Goal: Register for event/course

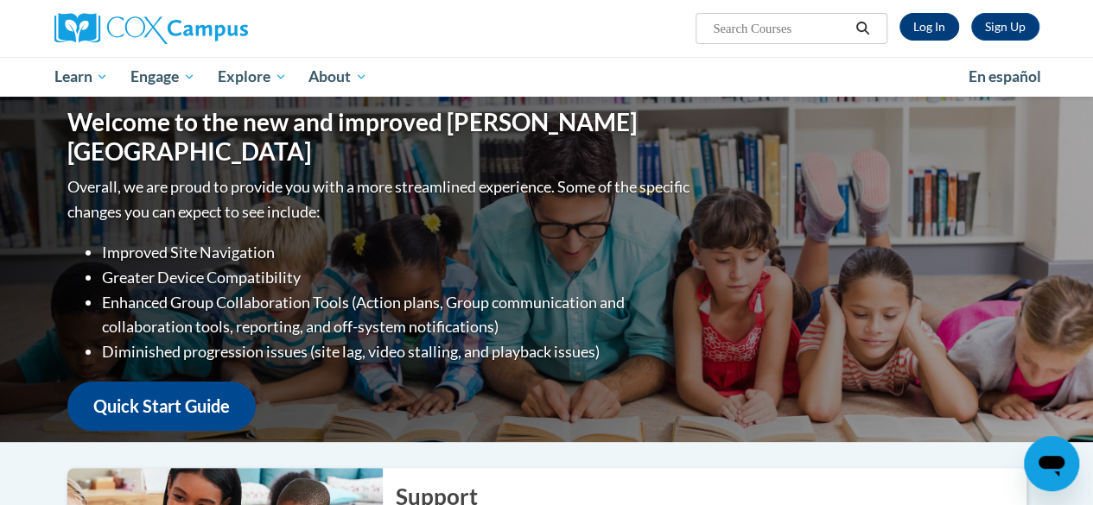
click at [933, 38] on link "Log In" at bounding box center [930, 27] width 60 height 28
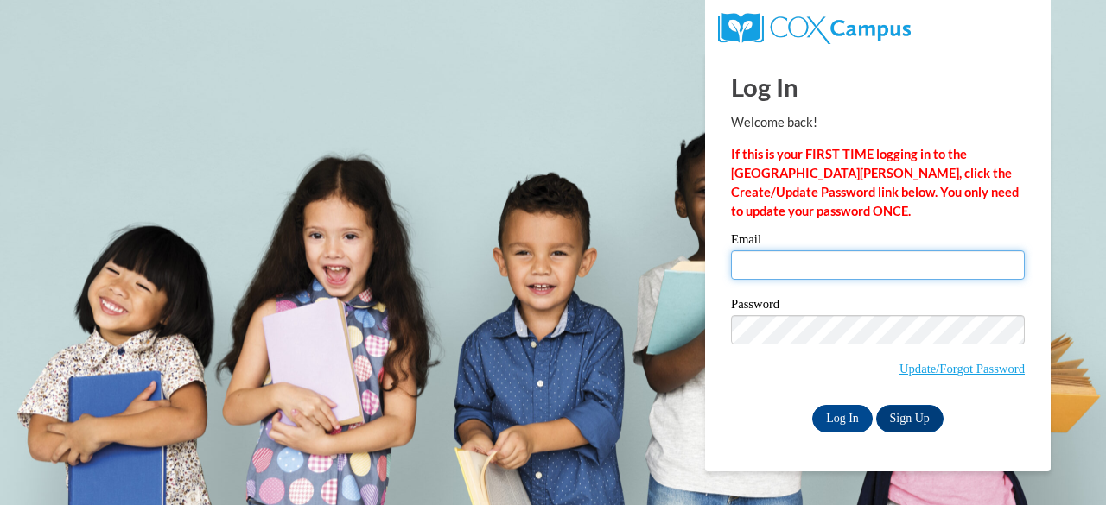
click at [881, 268] on input "Email" at bounding box center [878, 265] width 294 height 29
type input "eroberts@ivyprepacademy.org"
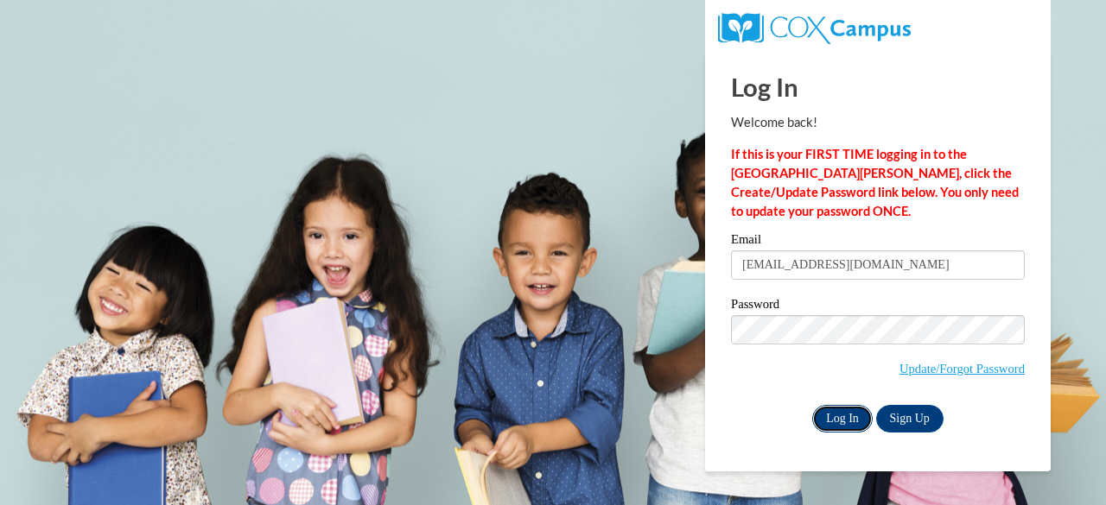
click at [853, 421] on input "Log In" at bounding box center [842, 419] width 60 height 28
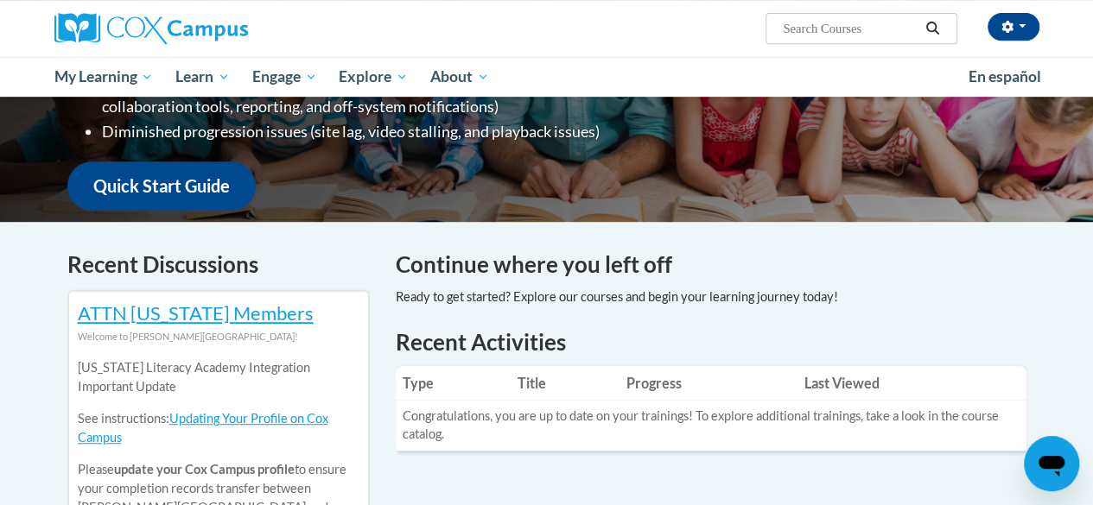
scroll to position [367, 0]
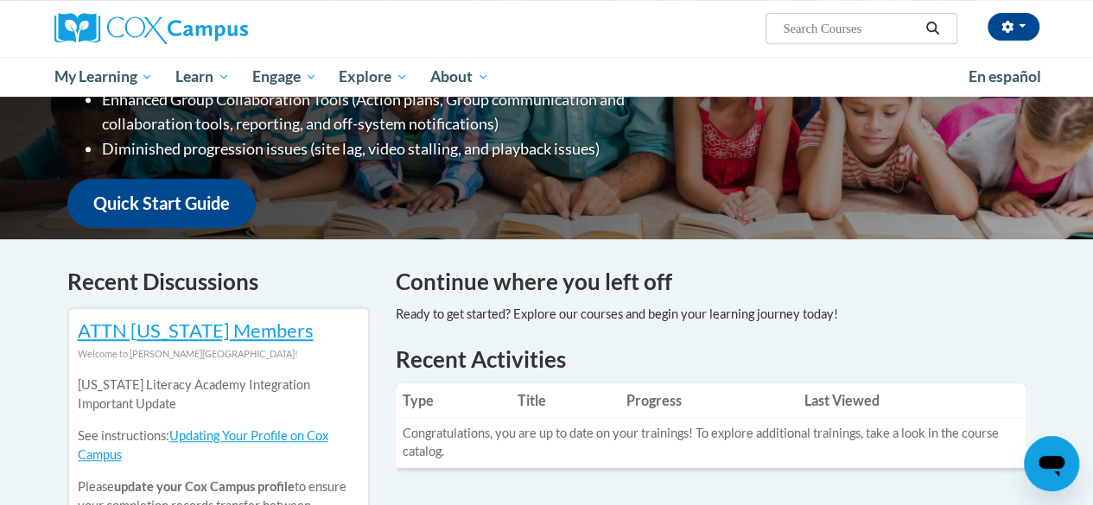
click at [798, 37] on input "Search..." at bounding box center [850, 28] width 138 height 21
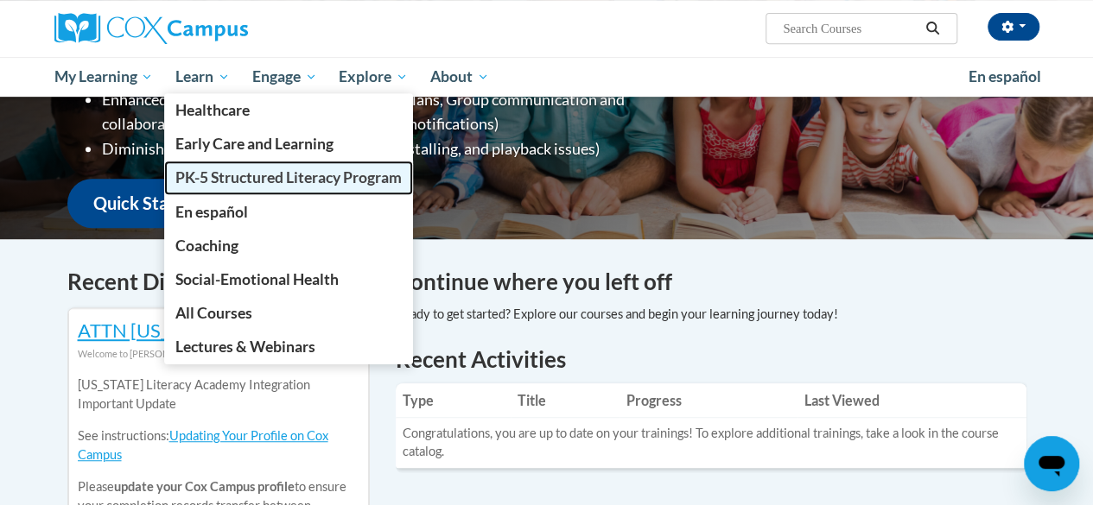
click at [221, 186] on span "PK-5 Structured Literacy Program" at bounding box center [288, 177] width 226 height 18
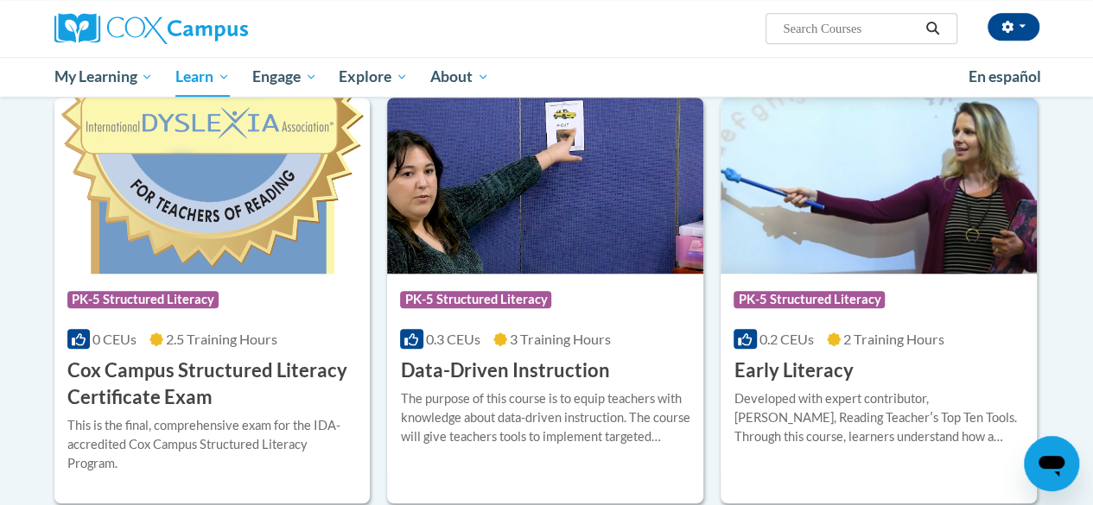
scroll to position [564, 0]
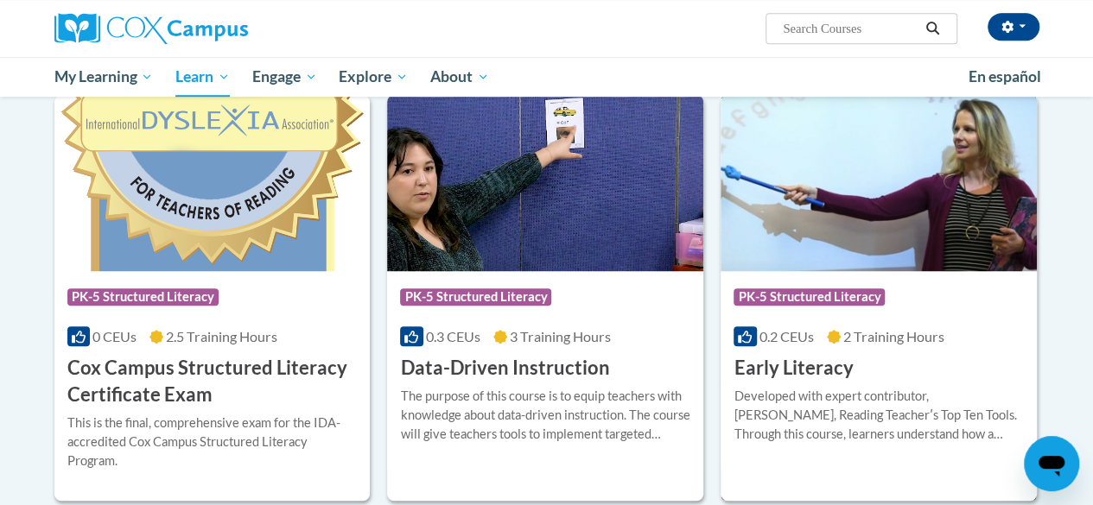
click at [793, 358] on h3 "Early Literacy" at bounding box center [793, 368] width 119 height 27
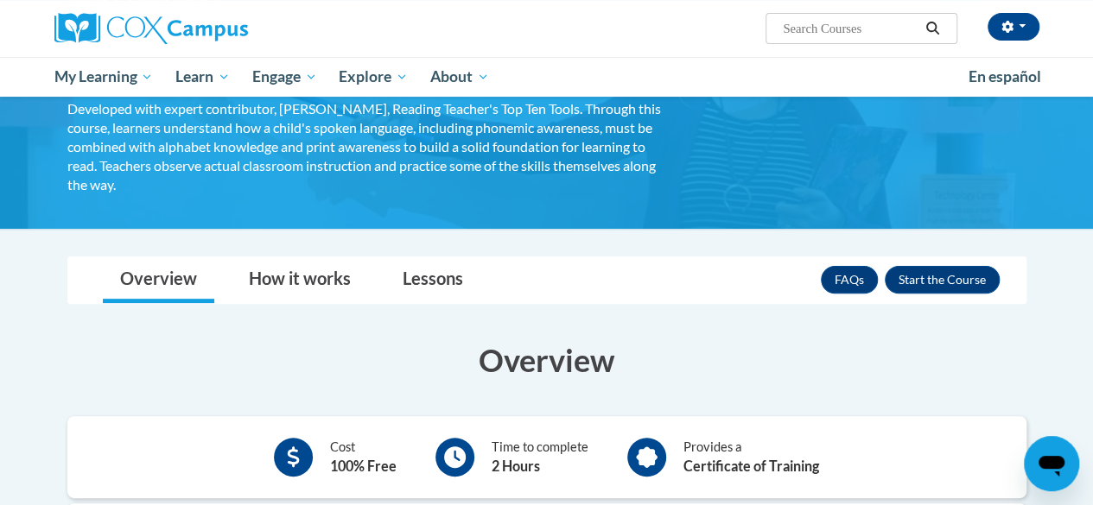
scroll to position [129, 0]
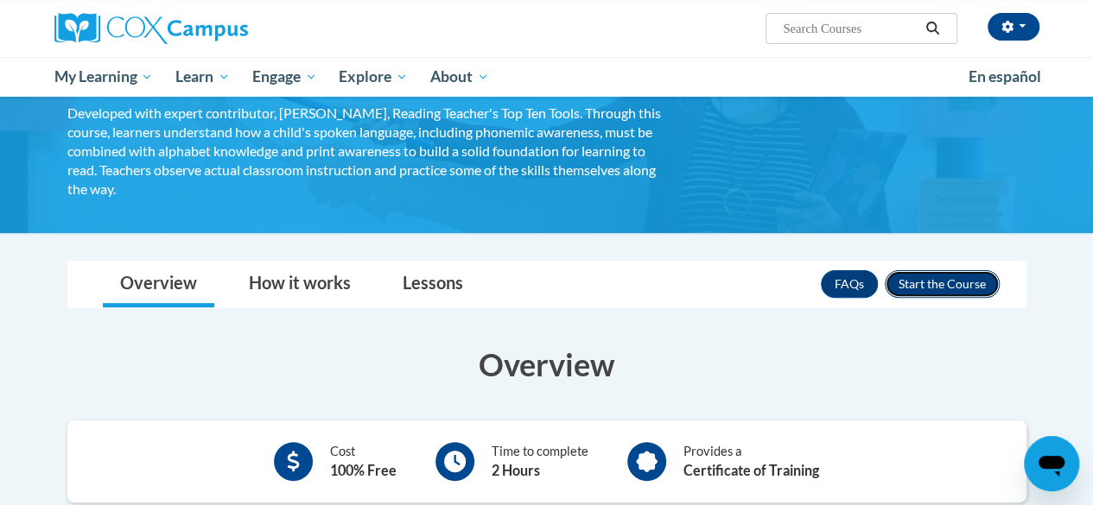
click at [957, 277] on button "Enroll" at bounding box center [942, 284] width 115 height 28
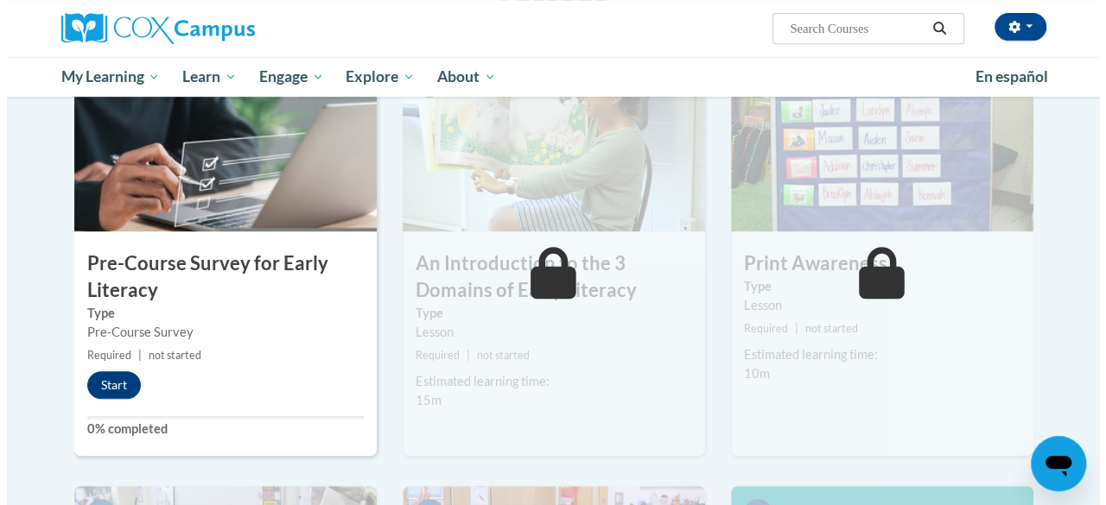
scroll to position [394, 0]
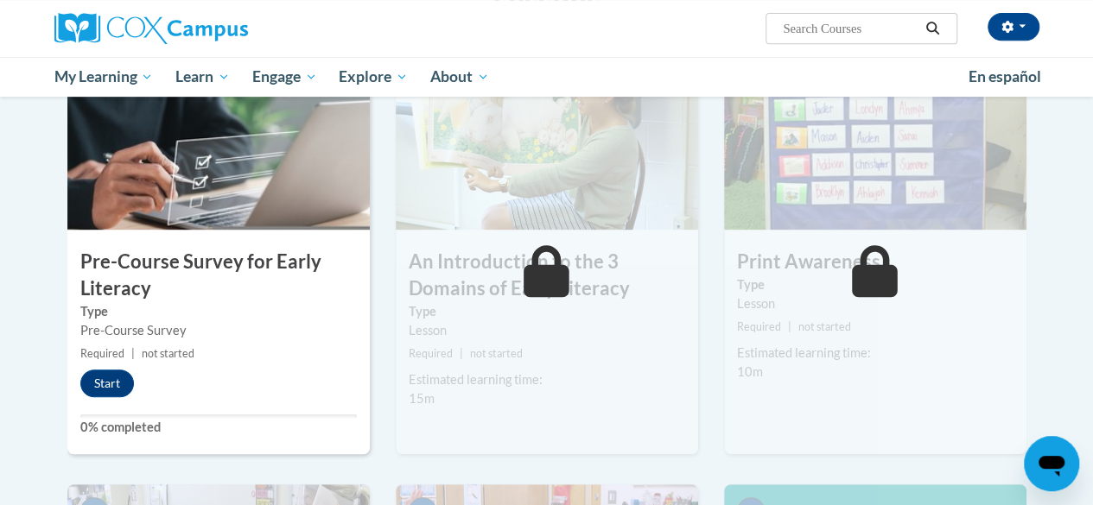
drag, startPoint x: 1105, startPoint y: 86, endPoint x: 1105, endPoint y: 198, distance: 111.5
click at [97, 390] on button "Start" at bounding box center [107, 384] width 54 height 28
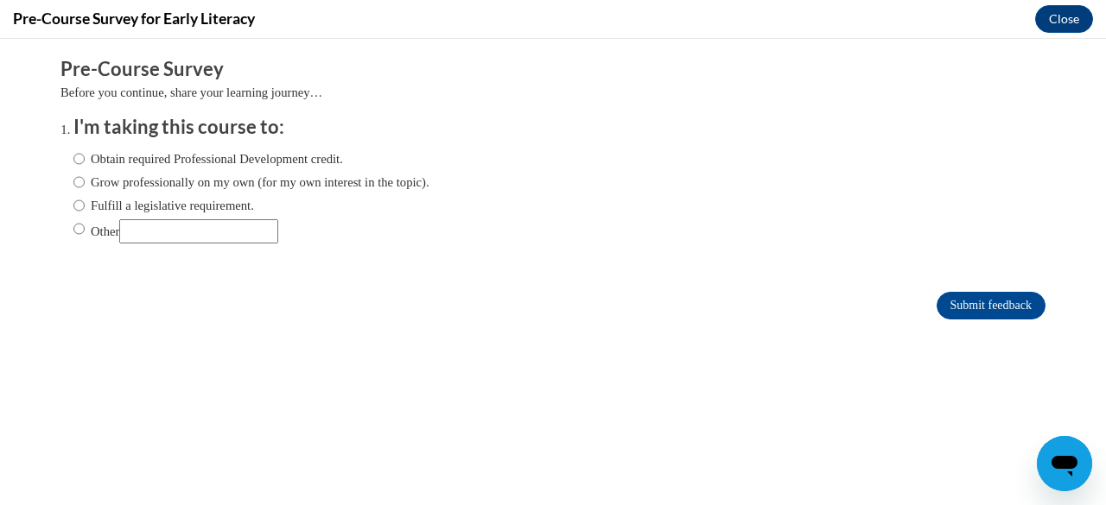
scroll to position [0, 0]
click at [104, 164] on label "Obtain required Professional Development credit." at bounding box center [208, 158] width 270 height 19
click at [85, 164] on input "Obtain required Professional Development credit." at bounding box center [78, 158] width 11 height 19
radio input "true"
click at [980, 295] on input "Submit feedback" at bounding box center [991, 306] width 109 height 28
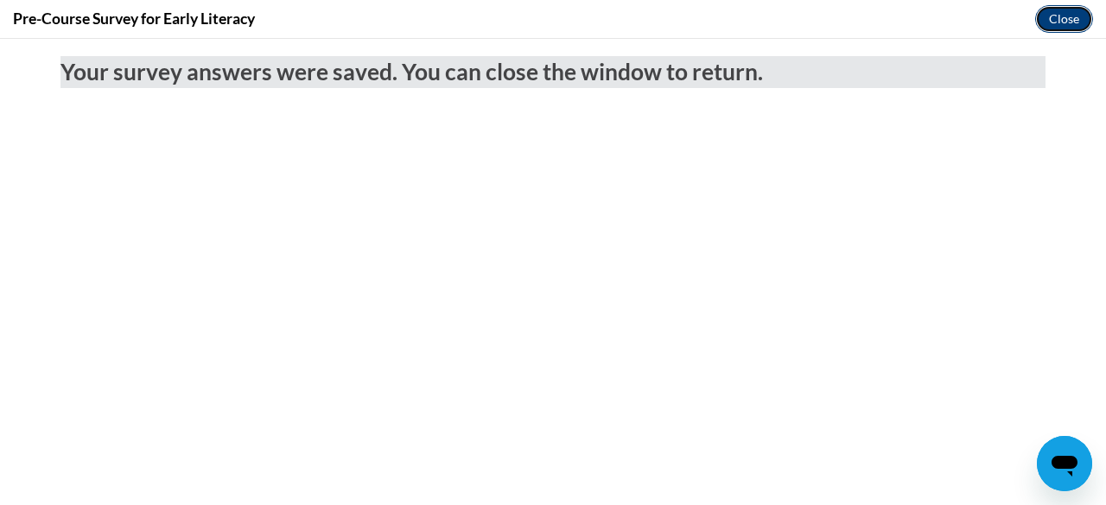
click at [1063, 16] on button "Close" at bounding box center [1064, 19] width 58 height 28
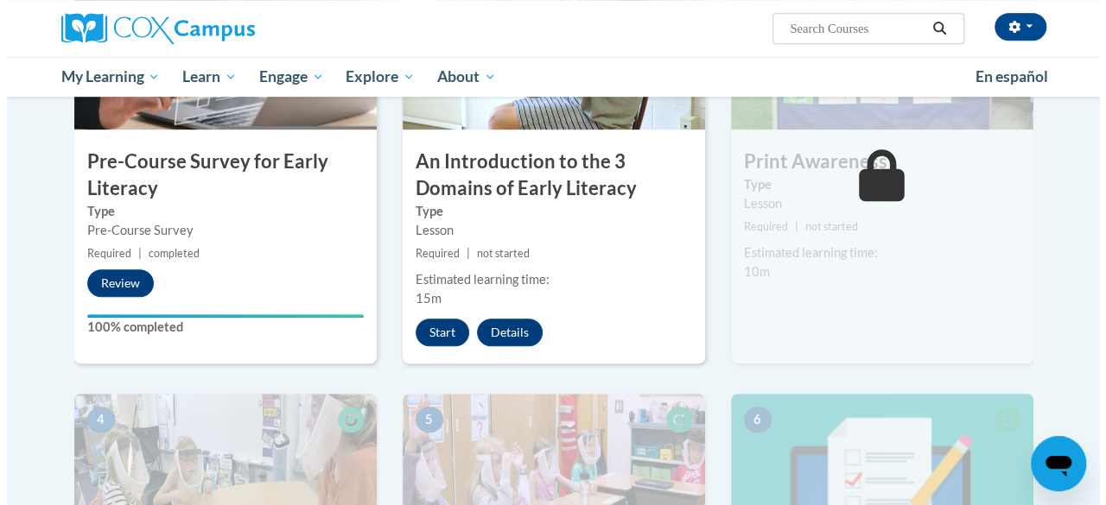
scroll to position [408, 0]
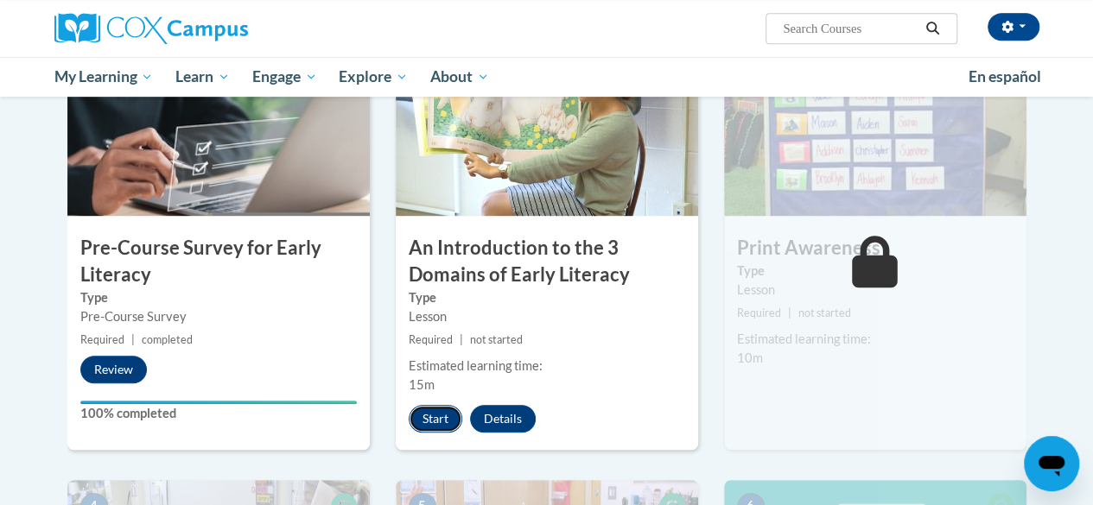
click at [439, 410] on button "Start" at bounding box center [436, 419] width 54 height 28
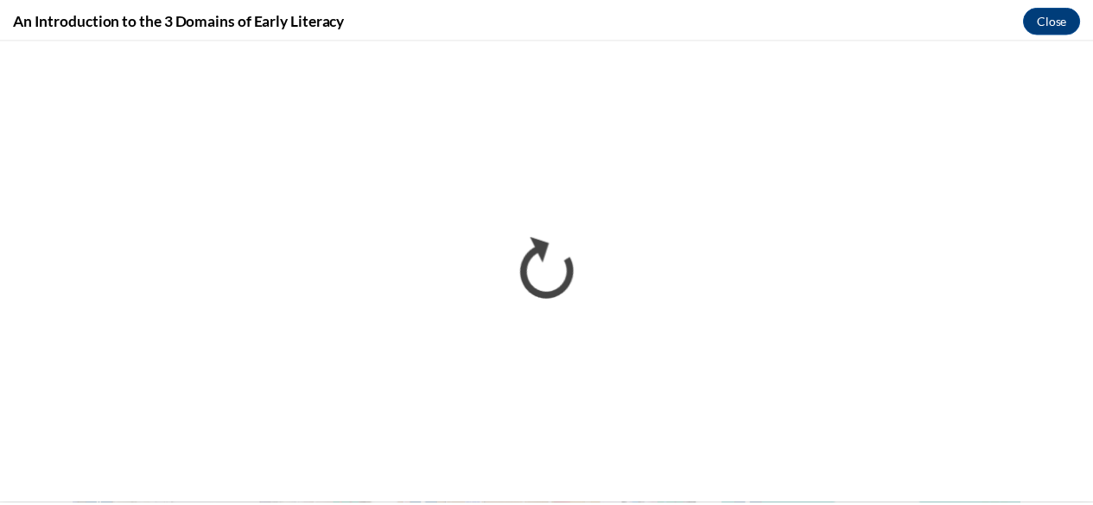
scroll to position [0, 0]
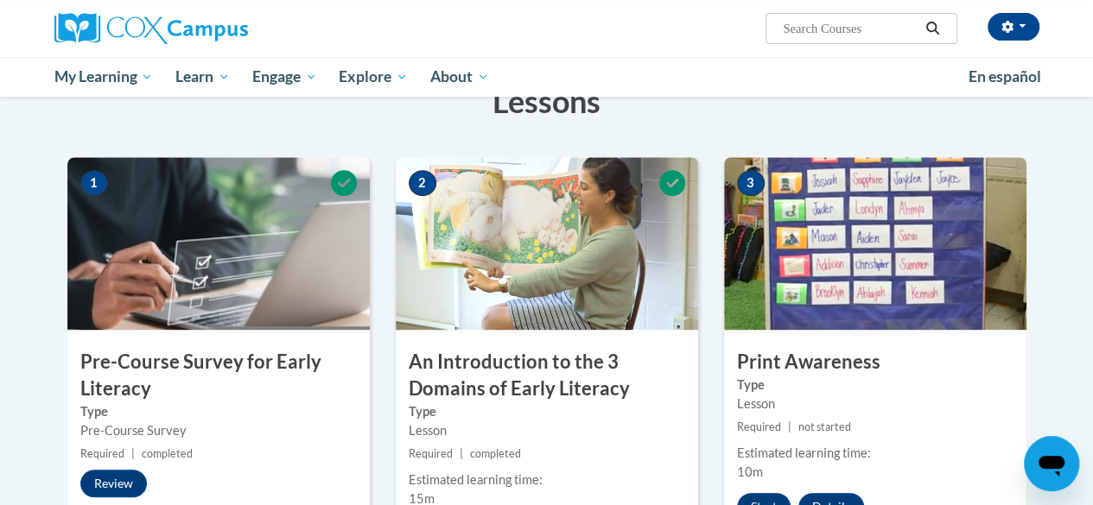
scroll to position [289, 0]
